Goal: Information Seeking & Learning: Learn about a topic

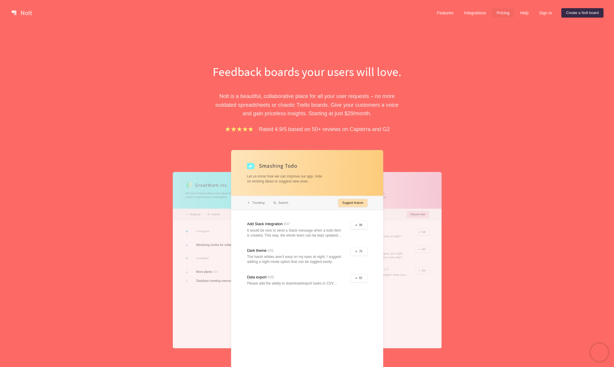
click at [500, 12] on link "Pricing" at bounding box center [503, 12] width 22 height 9
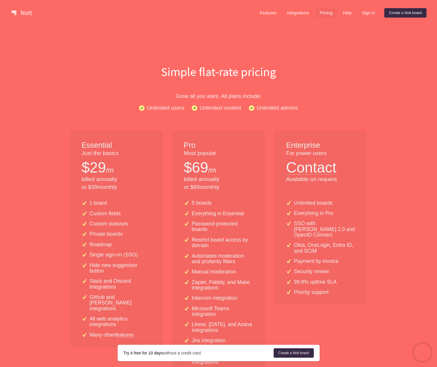
click at [24, 13] on link at bounding box center [21, 12] width 25 height 9
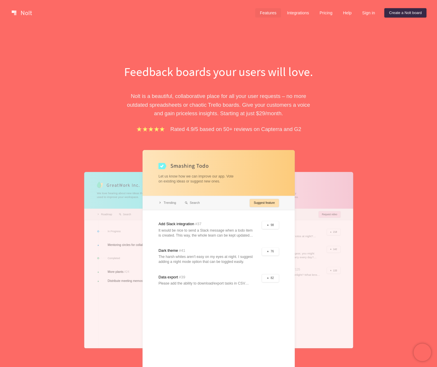
click at [262, 11] on link "Features" at bounding box center [268, 12] width 26 height 9
